Goal: Task Accomplishment & Management: Manage account settings

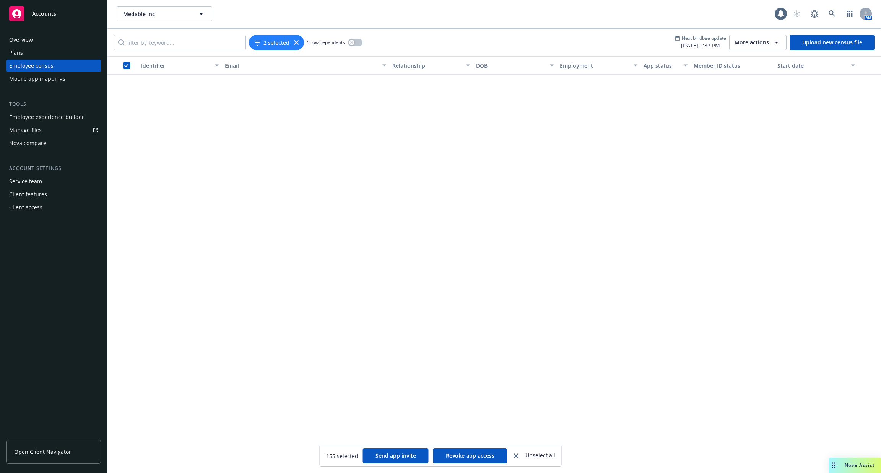
scroll to position [4935, 0]
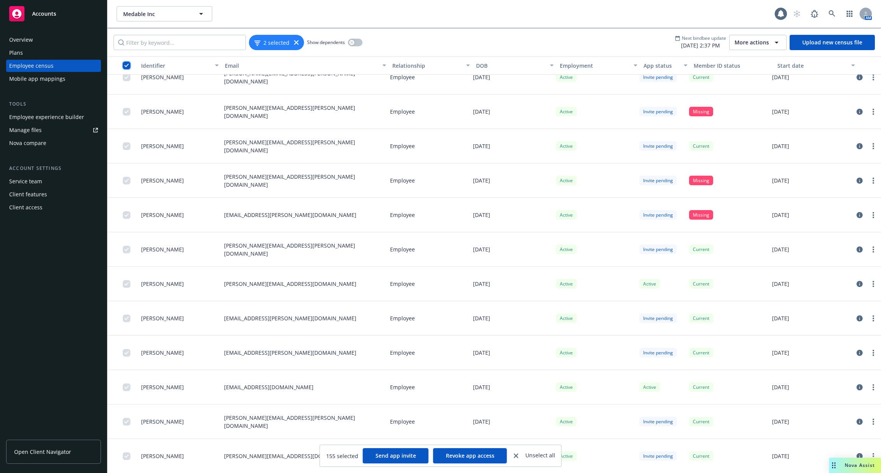
click at [125, 65] on input "checkbox" at bounding box center [127, 66] width 8 height 8
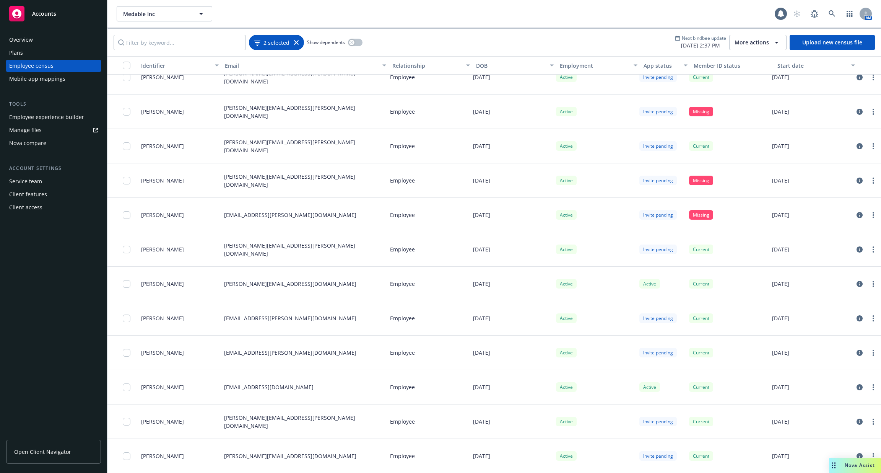
click at [261, 47] on div "2 selected" at bounding box center [276, 42] width 55 height 15
click at [273, 44] on span "2 selected" at bounding box center [276, 42] width 26 height 8
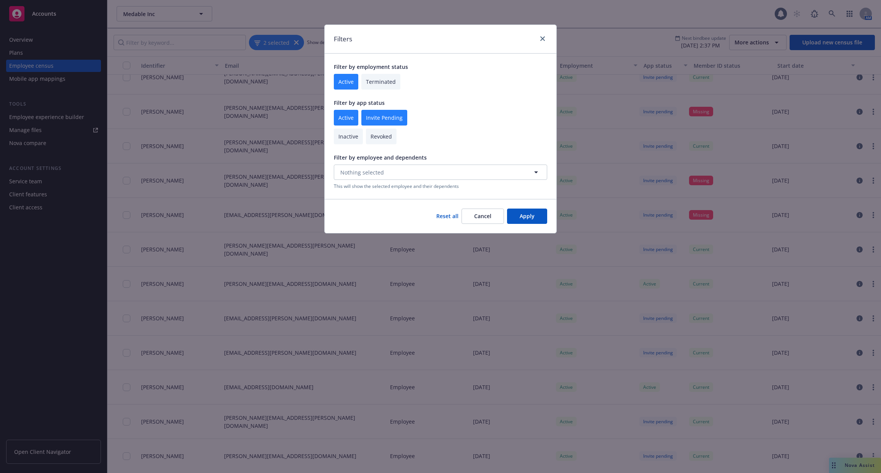
click at [341, 116] on input "checkbox" at bounding box center [346, 118] width 24 height 16
checkbox input "false"
click at [387, 118] on input "checkbox" at bounding box center [384, 118] width 46 height 16
checkbox input "false"
click at [350, 118] on input "checkbox" at bounding box center [346, 118] width 24 height 16
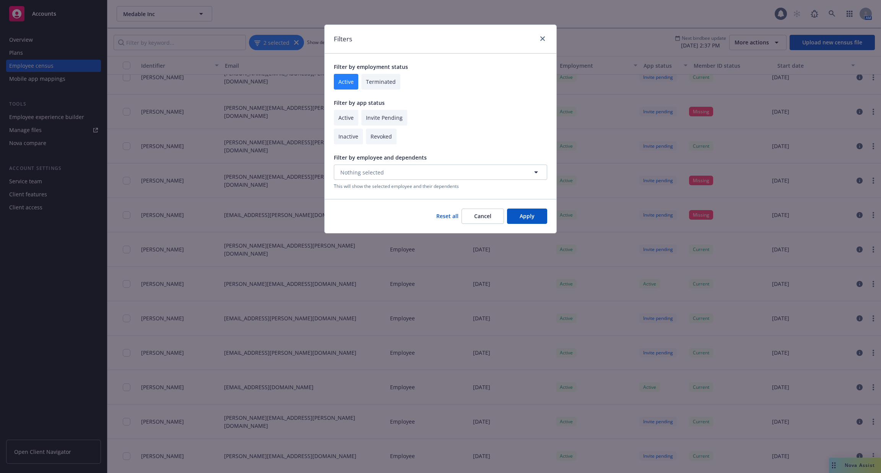
checkbox input "true"
click at [531, 217] on button "Apply" at bounding box center [527, 215] width 40 height 15
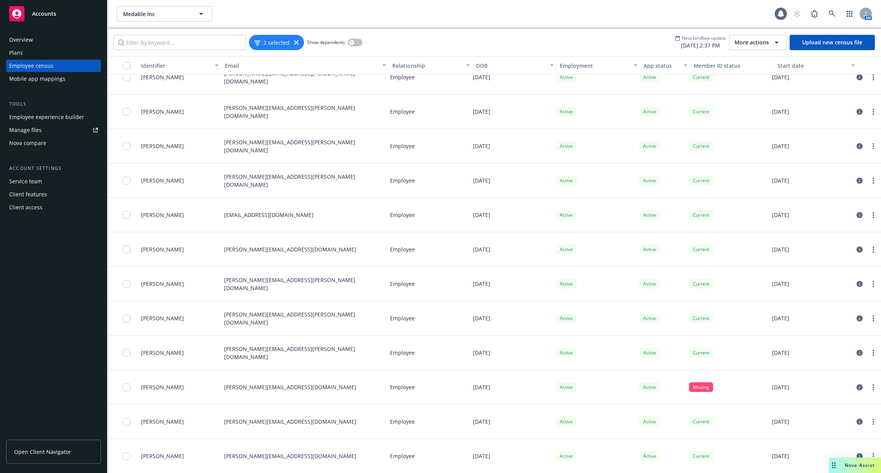
scroll to position [565, 0]
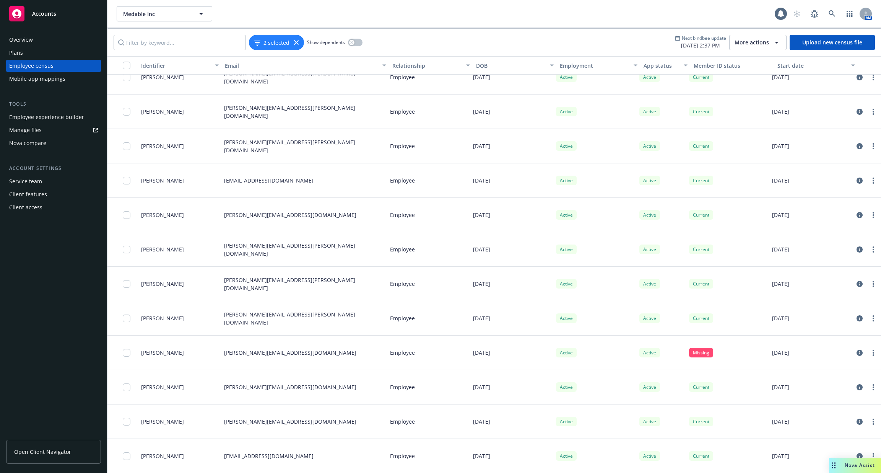
click at [122, 65] on div "button" at bounding box center [122, 66] width 24 height 8
click at [128, 63] on input "checkbox" at bounding box center [127, 66] width 8 height 8
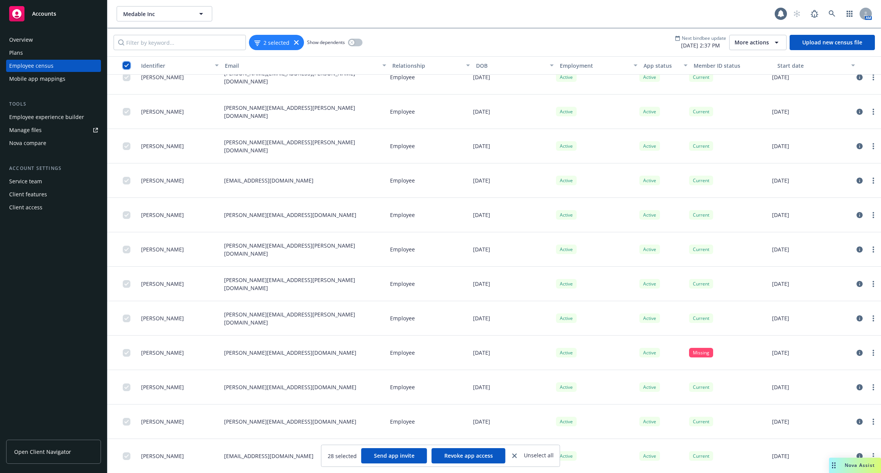
click at [127, 62] on input "checkbox" at bounding box center [127, 66] width 8 height 8
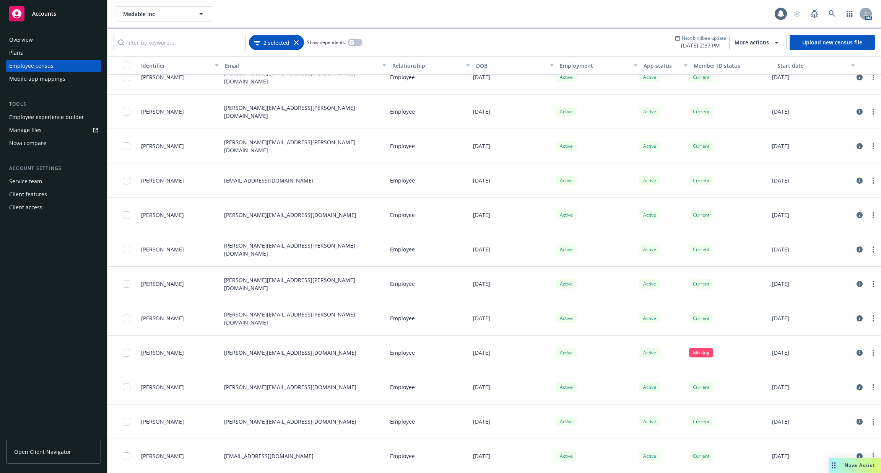
click at [271, 44] on span "2 selected" at bounding box center [276, 42] width 26 height 8
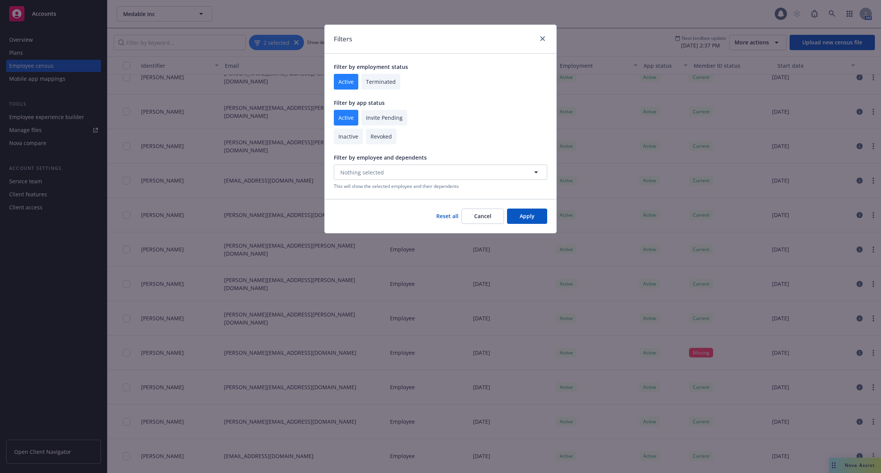
click at [369, 116] on input "checkbox" at bounding box center [384, 118] width 46 height 16
checkbox input "true"
click at [536, 217] on button "Apply" at bounding box center [527, 215] width 40 height 15
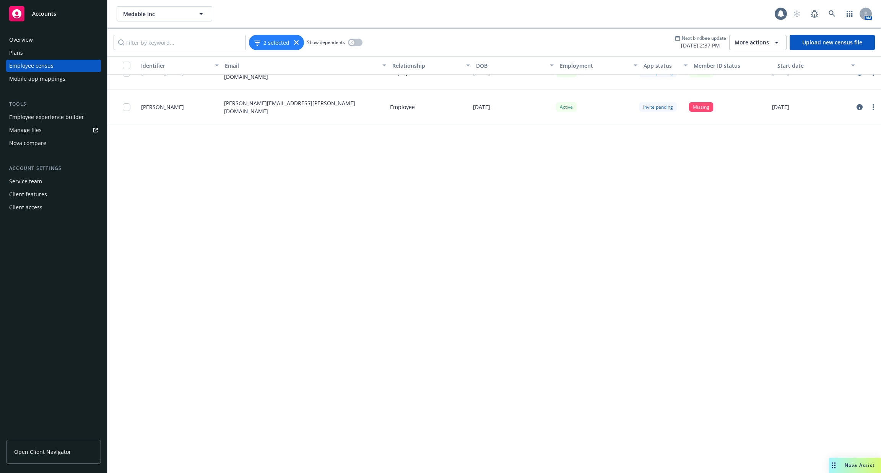
scroll to position [4935, 0]
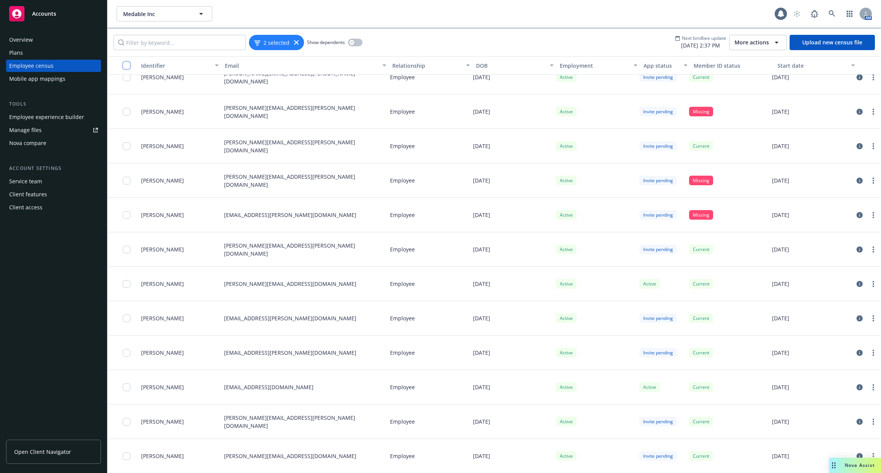
click at [129, 65] on input "checkbox" at bounding box center [127, 66] width 8 height 8
